Goal: Task Accomplishment & Management: Use online tool/utility

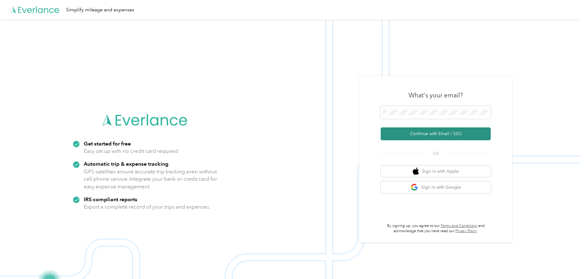
click at [393, 135] on button "Continue with Email / SSO" at bounding box center [436, 133] width 110 height 13
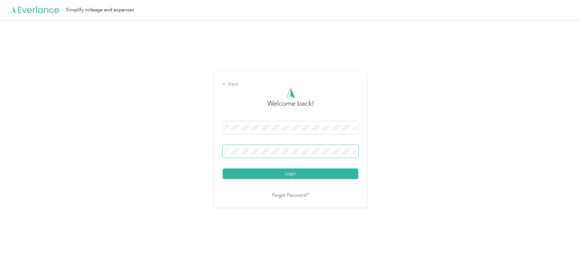
click at [247, 147] on span at bounding box center [291, 151] width 136 height 13
click at [257, 175] on button "Login" at bounding box center [291, 173] width 136 height 11
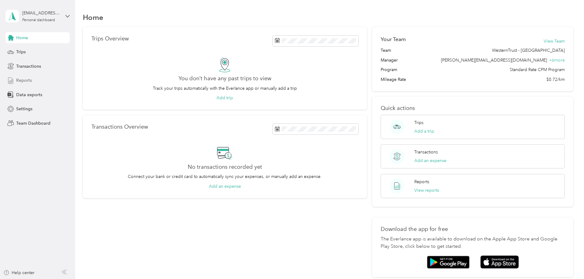
click at [28, 81] on span "Reports" at bounding box center [24, 80] width 16 height 6
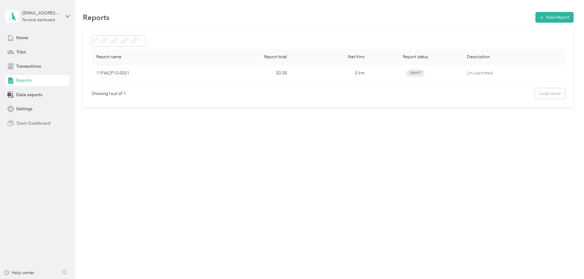
click at [34, 125] on span "Team Dashboard" at bounding box center [33, 123] width 34 height 6
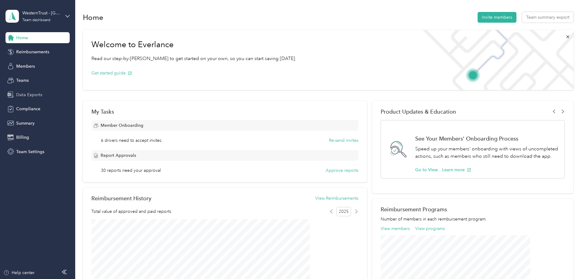
click at [31, 96] on span "Data Exports" at bounding box center [29, 94] width 26 height 6
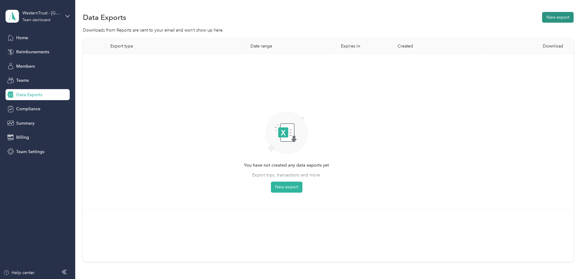
click at [543, 19] on button "New export" at bounding box center [559, 17] width 32 height 11
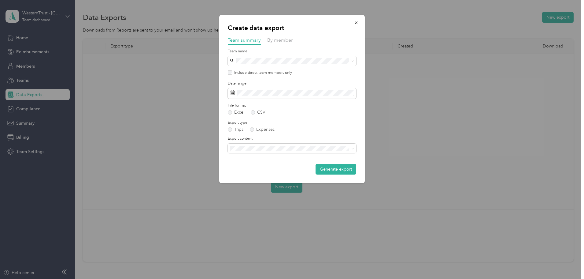
click at [280, 35] on div "Create data export Team summary By member Team name Include direct team members…" at bounding box center [292, 99] width 146 height 168
click at [278, 40] on span "By member" at bounding box center [280, 40] width 26 height 6
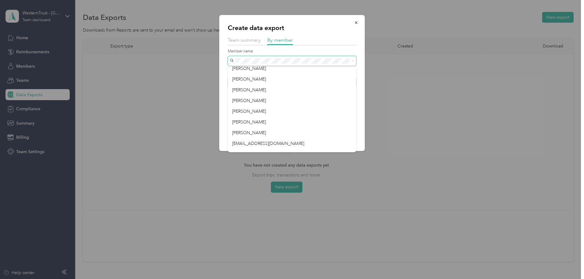
scroll to position [153, 0]
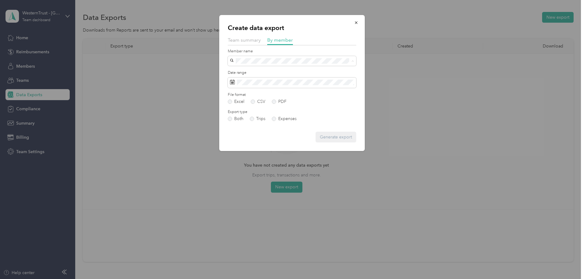
click at [251, 94] on span "[PERSON_NAME]" at bounding box center [249, 96] width 34 height 5
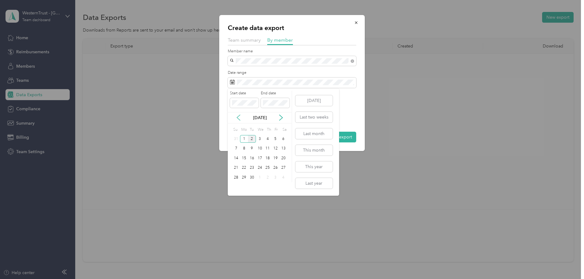
click at [238, 117] on icon at bounding box center [239, 117] width 6 height 6
click at [282, 158] on div "16" at bounding box center [284, 158] width 8 height 8
click at [236, 187] on div "31" at bounding box center [237, 187] width 8 height 8
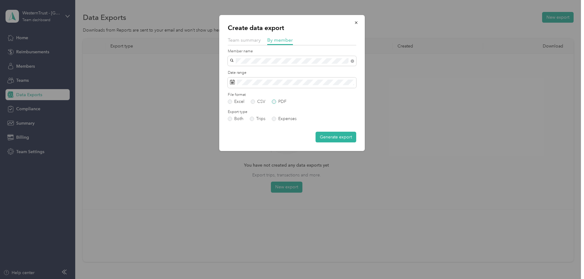
click at [277, 102] on label "PDF" at bounding box center [279, 101] width 15 height 4
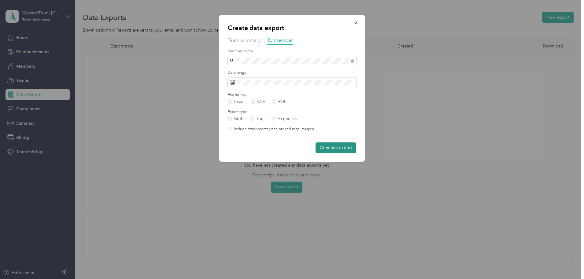
click at [337, 147] on button "Generate export" at bounding box center [336, 147] width 41 height 11
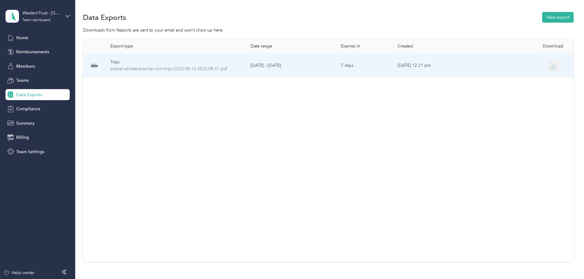
click at [551, 65] on icon "button" at bounding box center [554, 66] width 6 height 6
